Goal: Find specific page/section: Find specific page/section

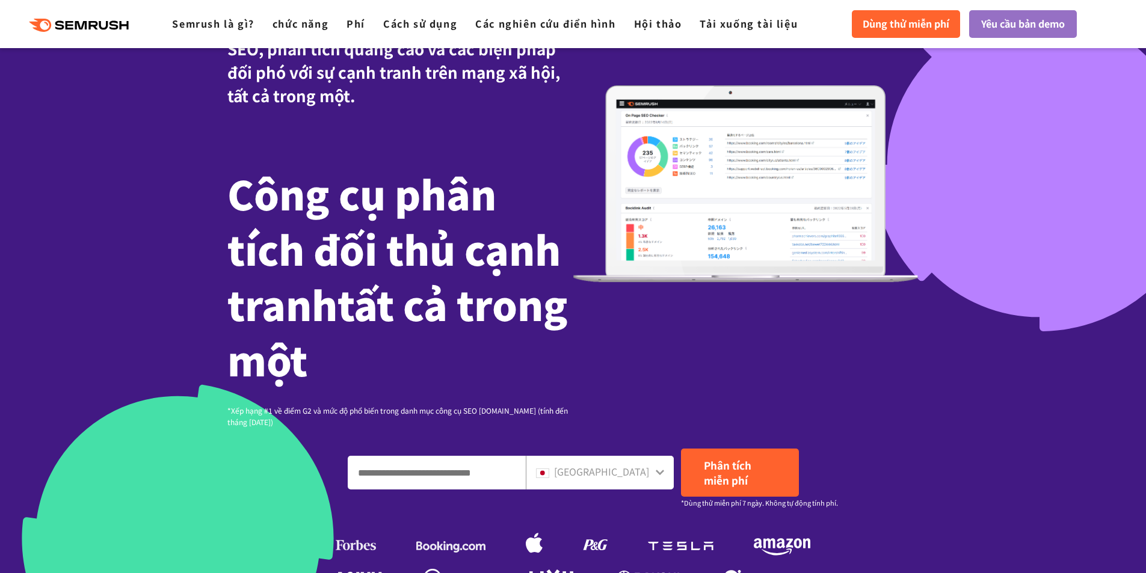
scroll to position [301, 0]
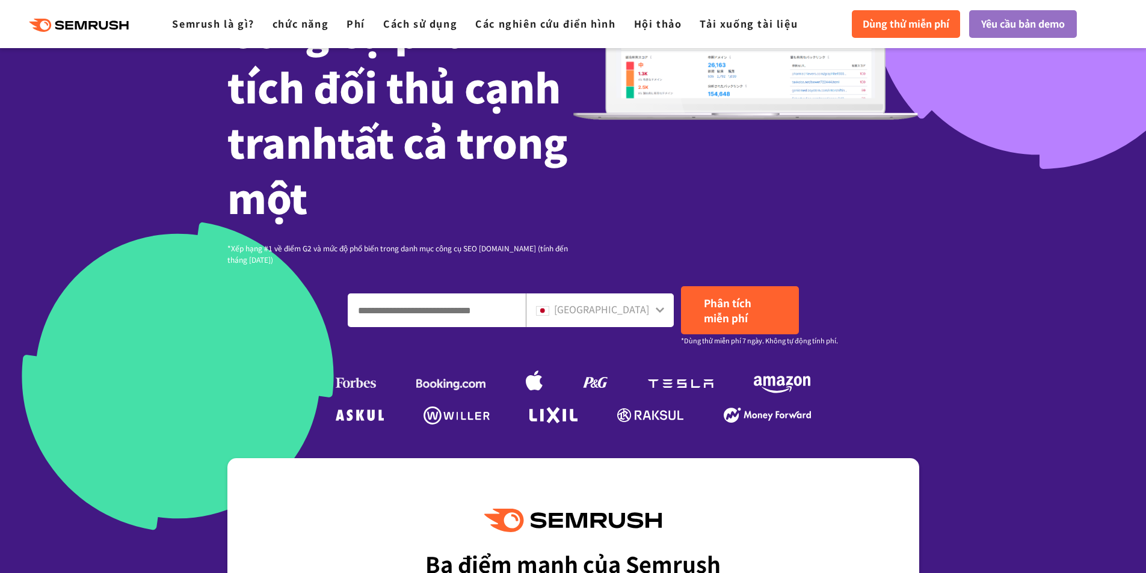
click at [644, 306] on font "[GEOGRAPHIC_DATA]" at bounding box center [601, 309] width 95 height 14
click at [658, 304] on div at bounding box center [660, 309] width 10 height 16
click at [658, 309] on icon at bounding box center [660, 310] width 10 height 10
click at [658, 313] on icon at bounding box center [660, 310] width 10 height 10
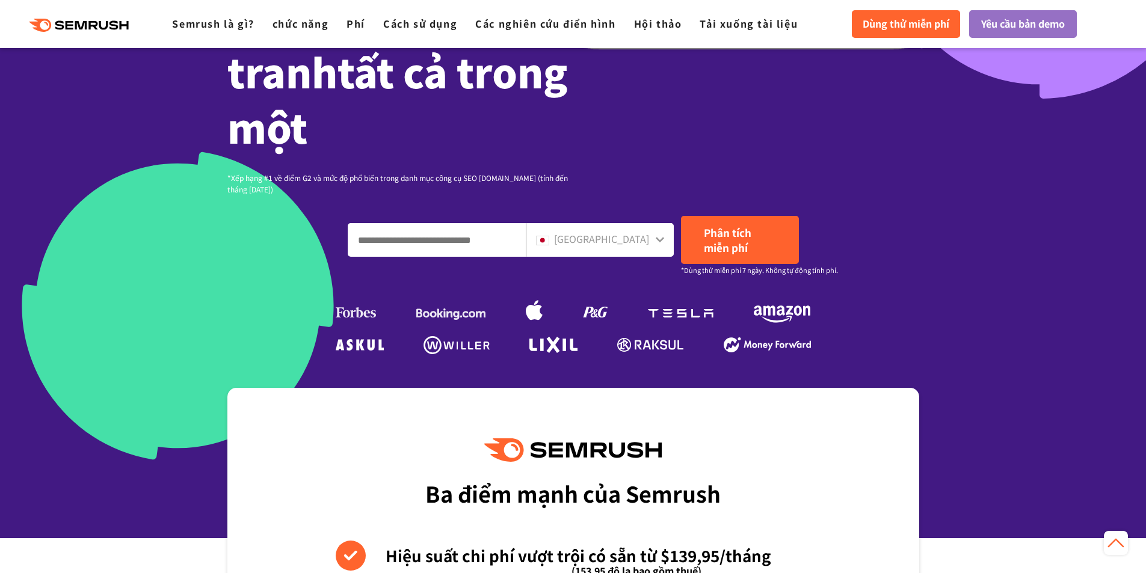
scroll to position [361, 0]
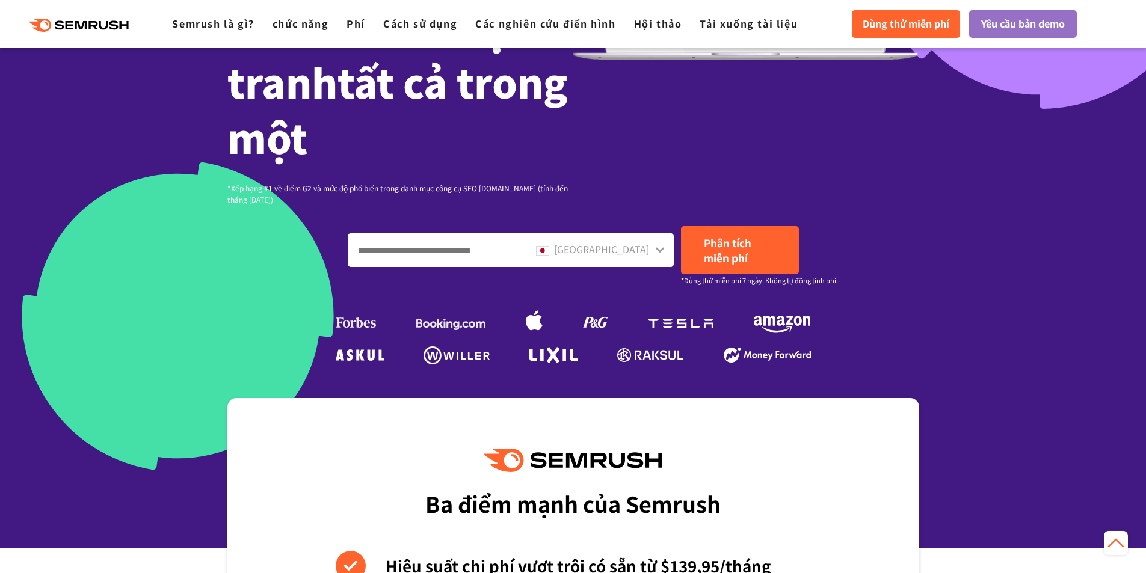
click at [649, 252] on div "[GEOGRAPHIC_DATA]" at bounding box center [597, 250] width 122 height 16
click at [619, 252] on font "[GEOGRAPHIC_DATA]" at bounding box center [601, 249] width 95 height 14
click at [658, 252] on div "[GEOGRAPHIC_DATA]" at bounding box center [600, 250] width 148 height 34
click at [658, 252] on icon at bounding box center [660, 250] width 10 height 10
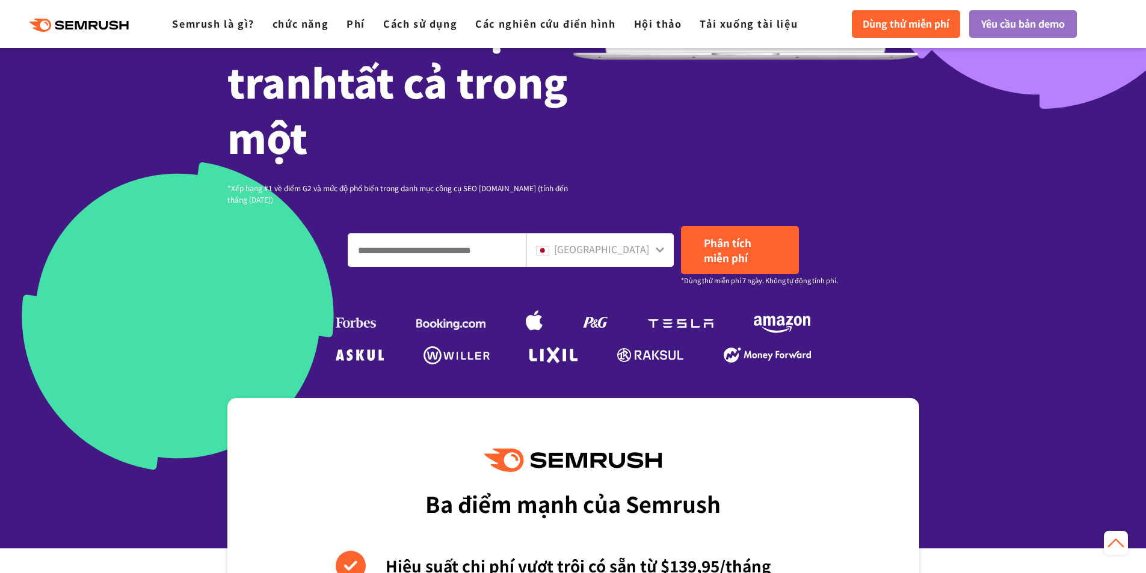
drag, startPoint x: 658, startPoint y: 252, endPoint x: 452, endPoint y: 249, distance: 206.4
click at [655, 256] on div at bounding box center [660, 249] width 10 height 16
click at [452, 249] on input "Nhập tên miền, từ khóa hoặc URL" at bounding box center [436, 250] width 177 height 32
click at [630, 257] on div "[GEOGRAPHIC_DATA]" at bounding box center [597, 250] width 122 height 16
click at [631, 257] on div "[GEOGRAPHIC_DATA]" at bounding box center [597, 250] width 122 height 16
